Goal: Task Accomplishment & Management: Manage account settings

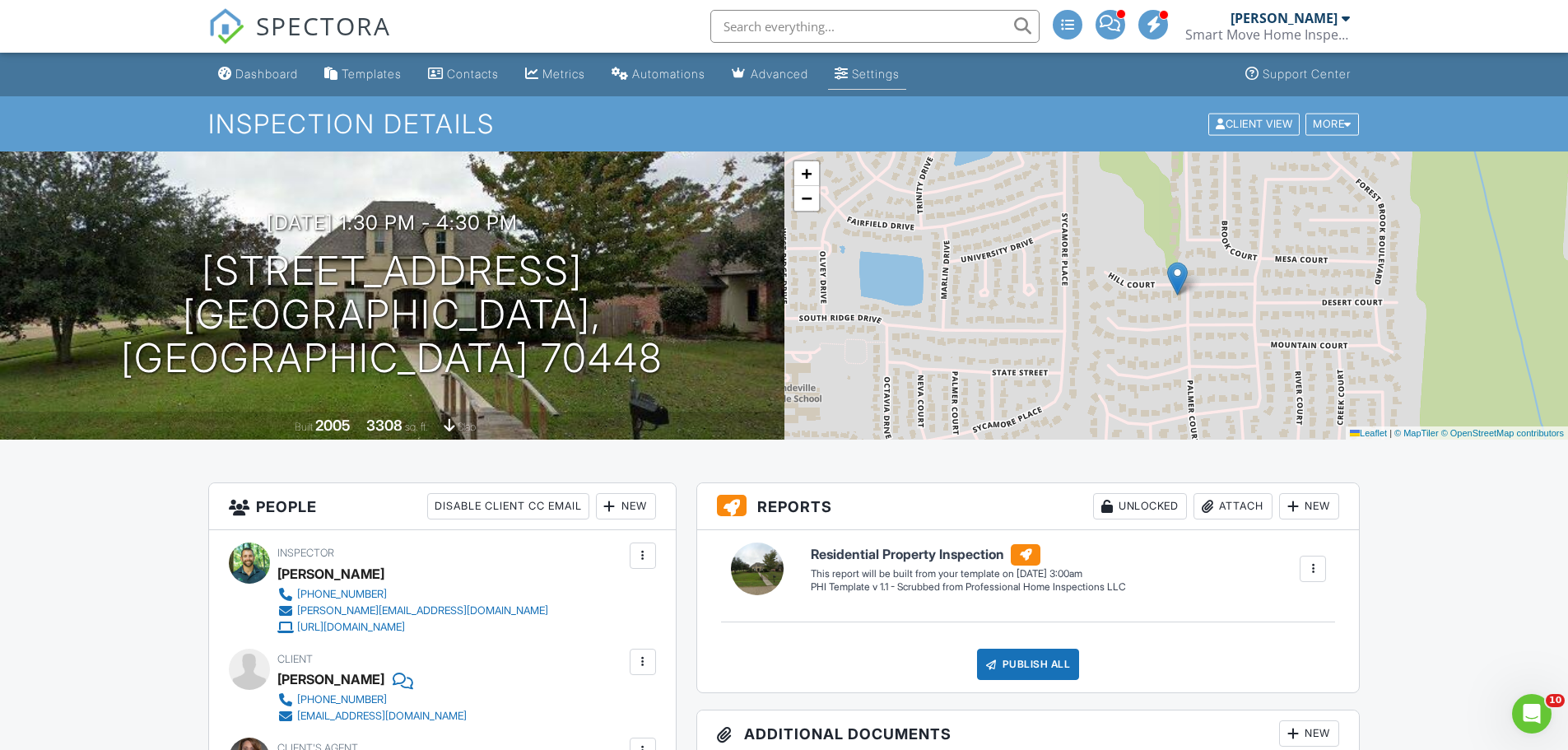
click at [771, 69] on div "Settings" at bounding box center [876, 73] width 47 height 14
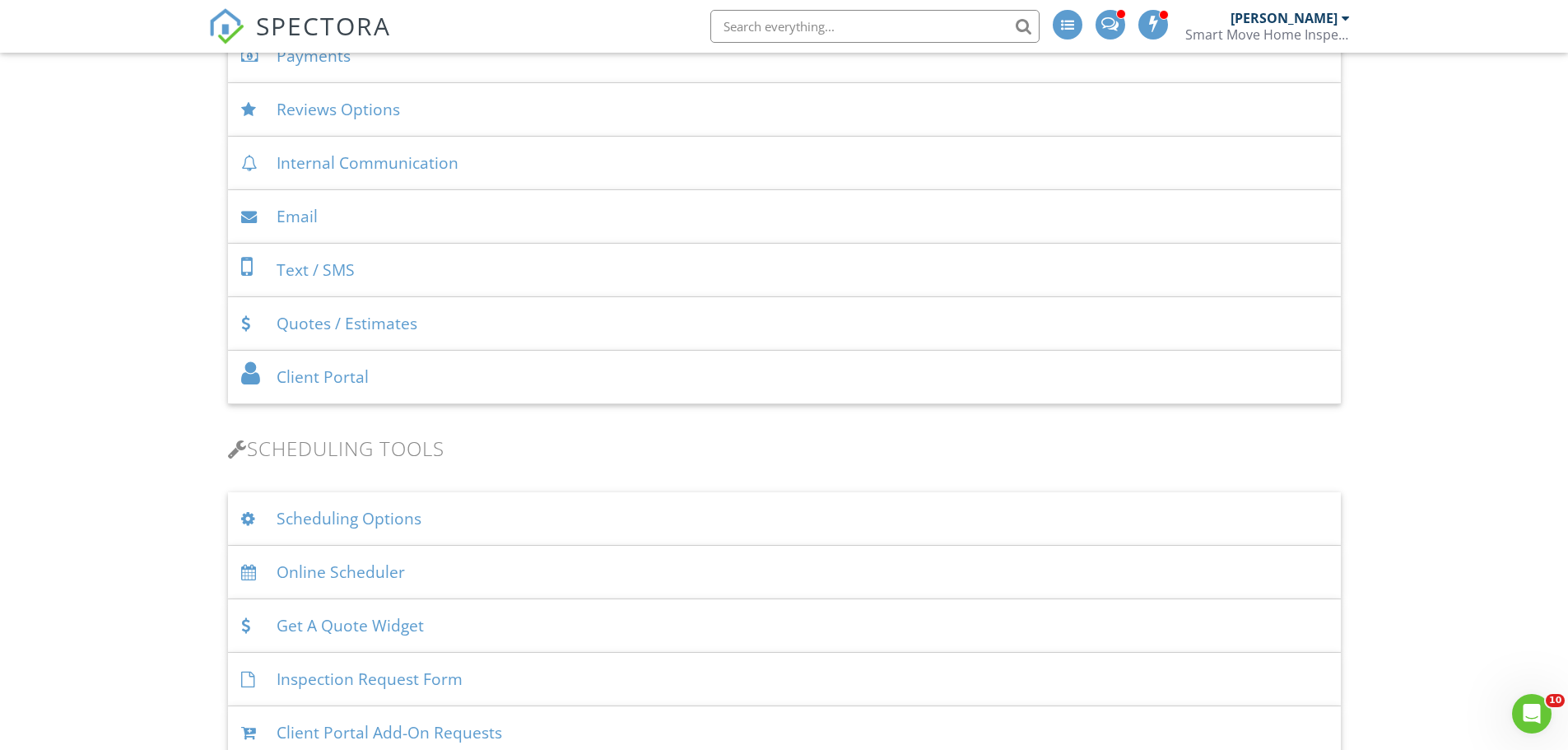
scroll to position [823, 0]
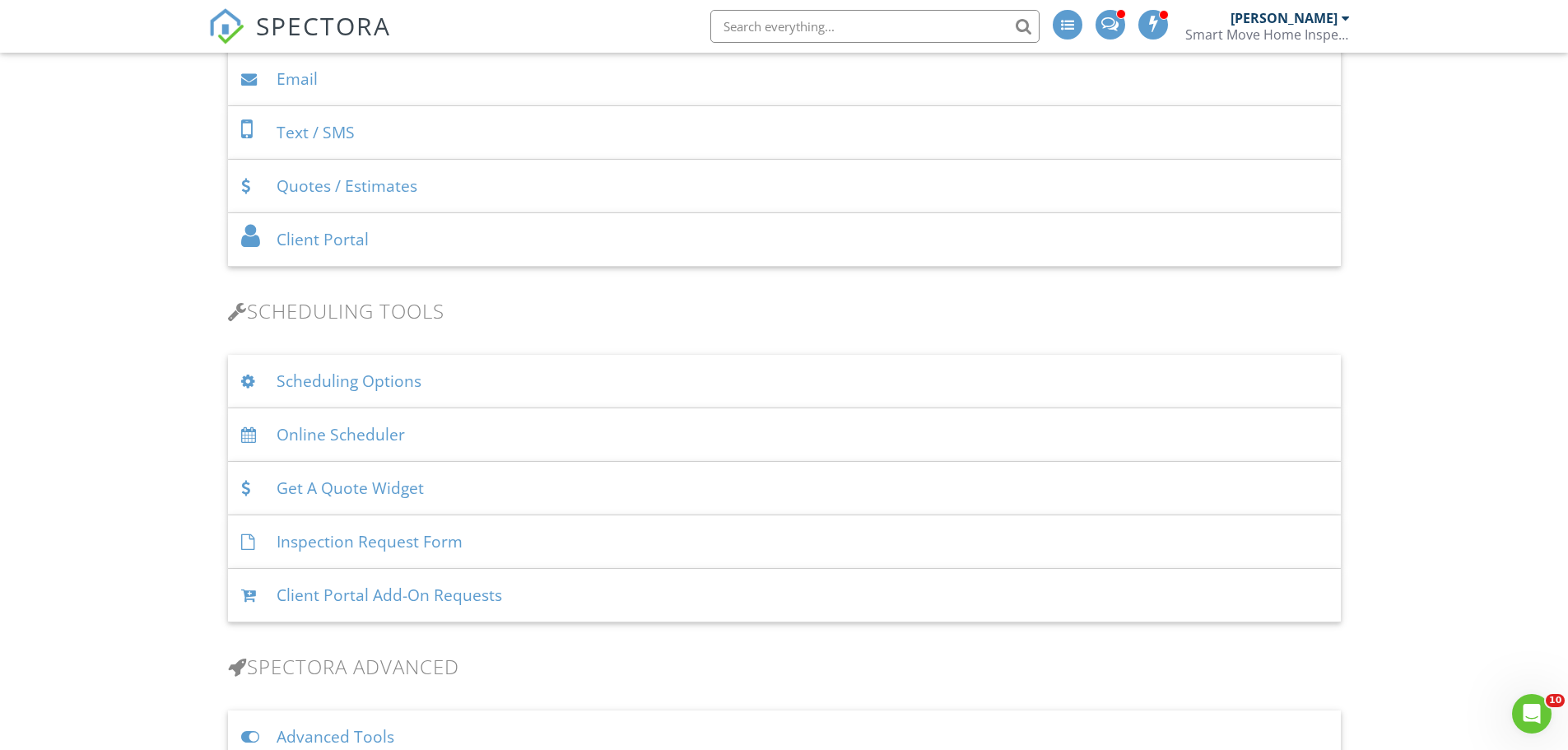
click at [554, 440] on div "Online Scheduler" at bounding box center [784, 435] width 1113 height 54
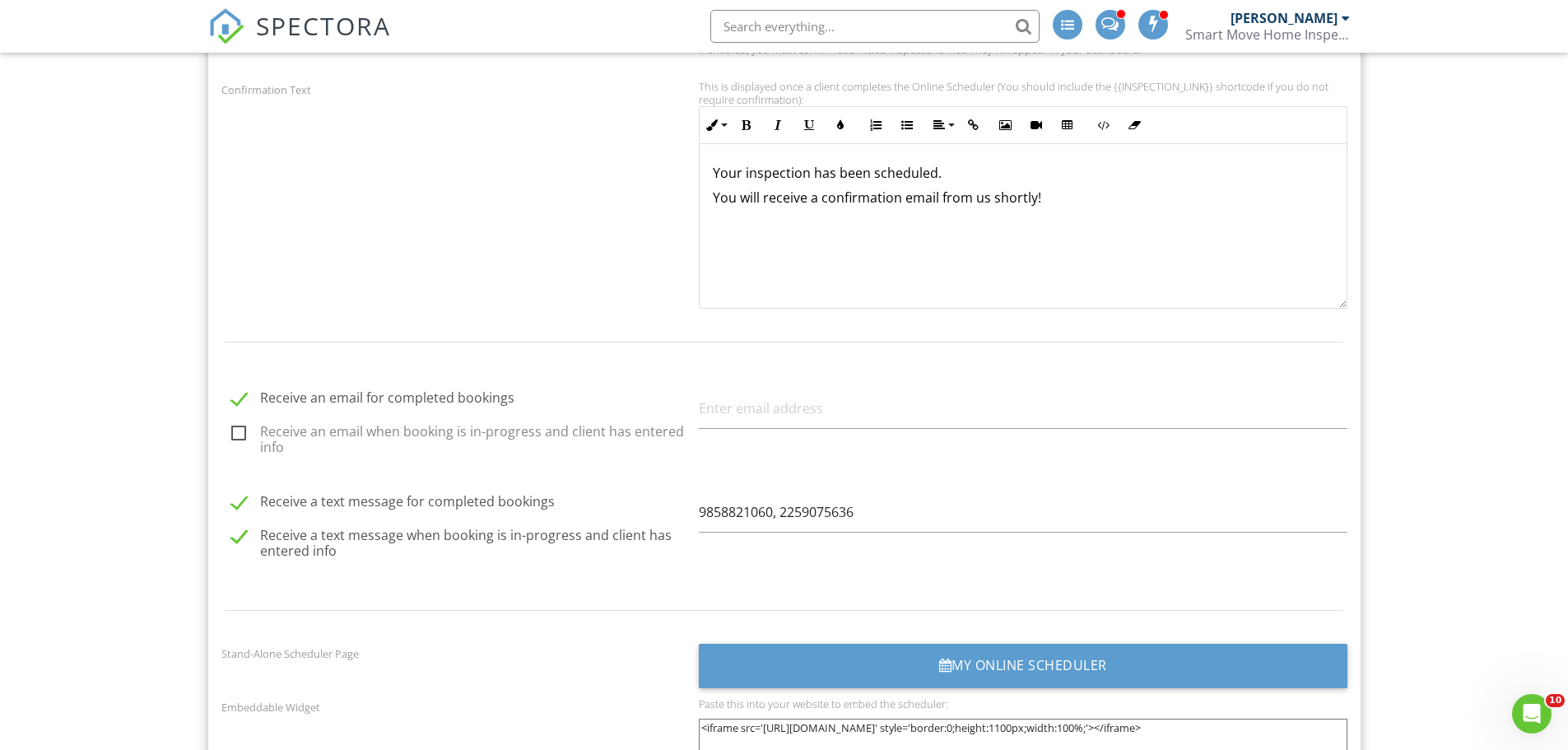
scroll to position [1784, 0]
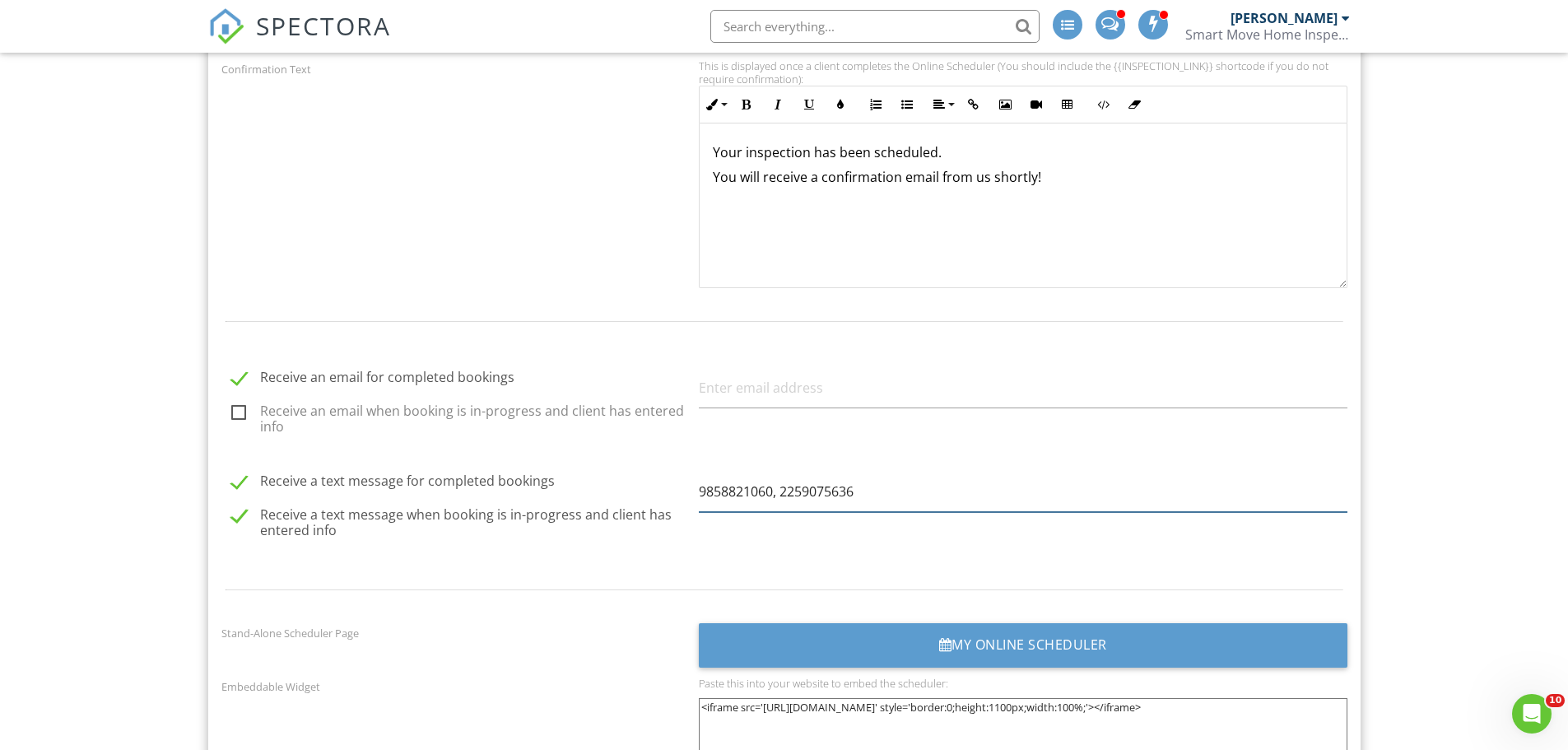
click at [775, 502] on input "9858821060, 2259075636" at bounding box center [1023, 492] width 649 height 40
click at [778, 490] on input "9858821060 2259075636" at bounding box center [1023, 492] width 649 height 40
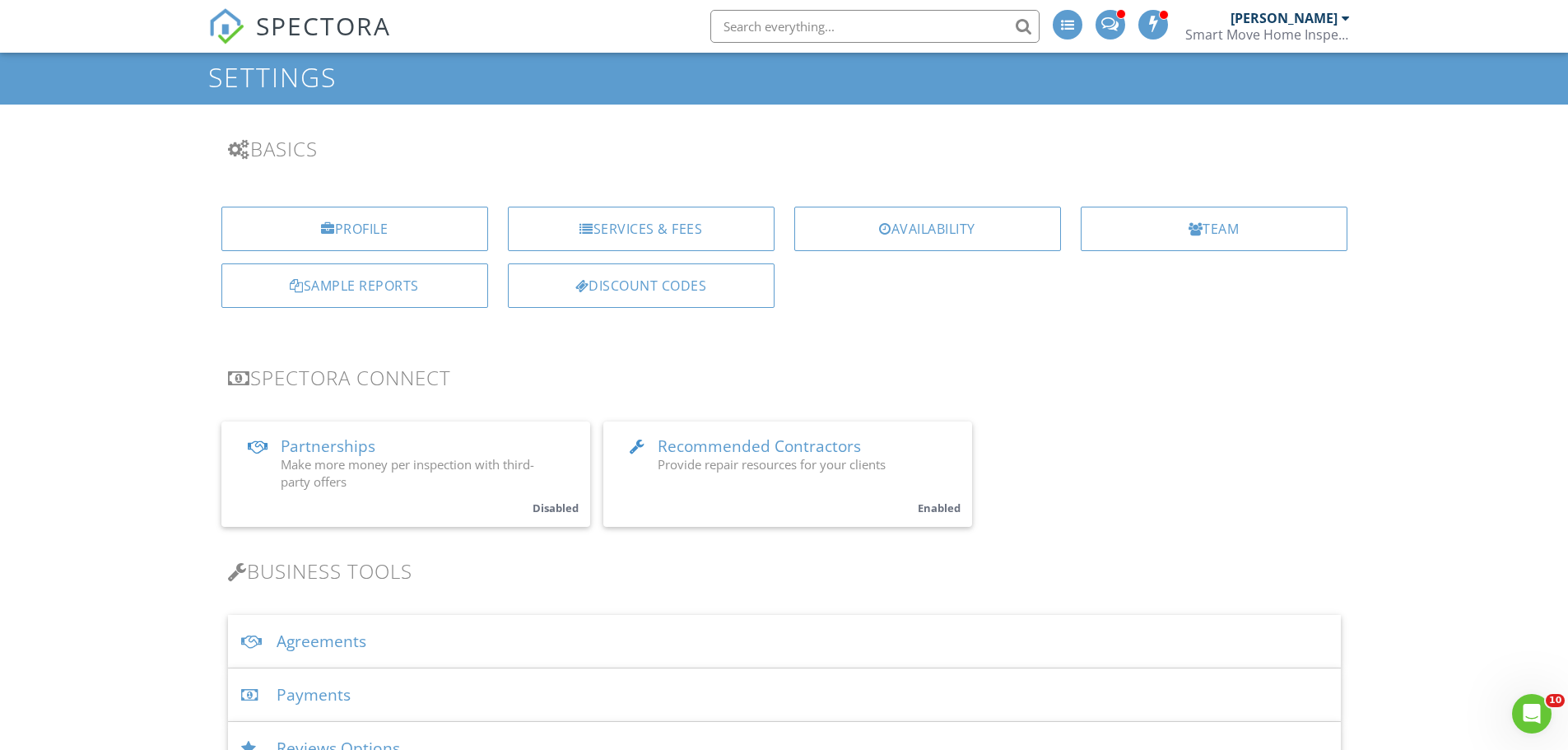
scroll to position [0, 0]
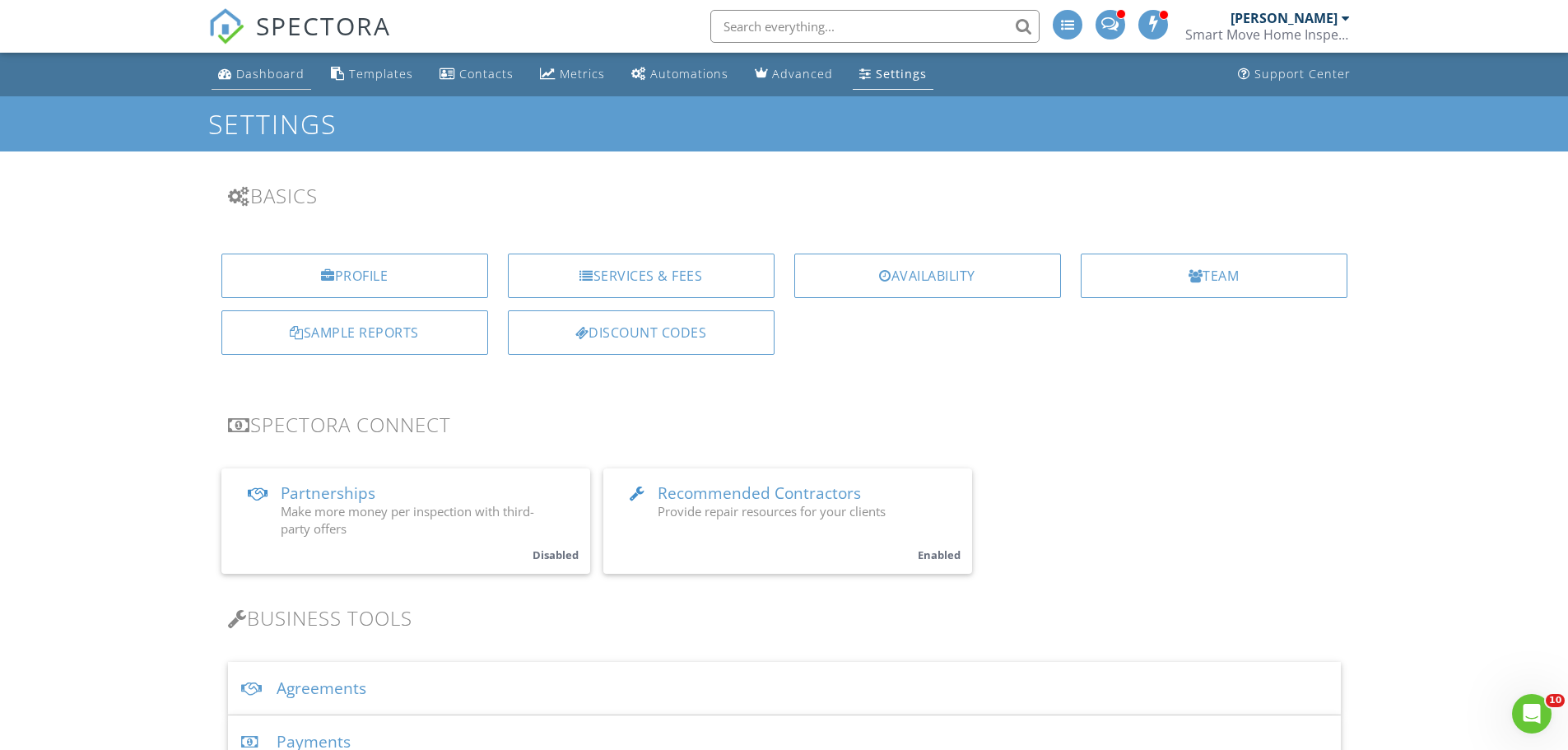
type input "2259075636"
click at [243, 69] on div "Dashboard" at bounding box center [270, 73] width 68 height 15
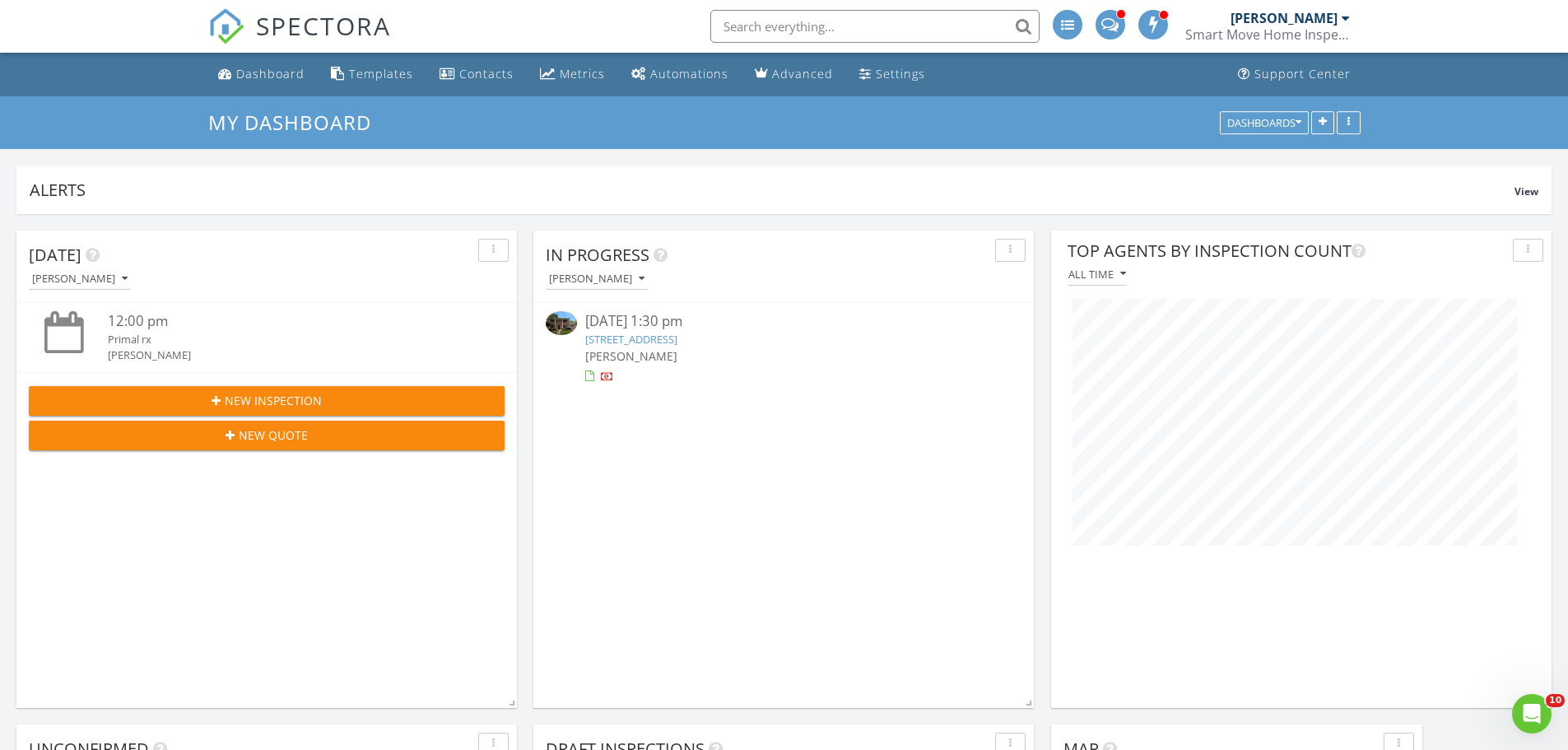
scroll to position [478, 500]
